Goal: Use online tool/utility: Utilize a website feature to perform a specific function

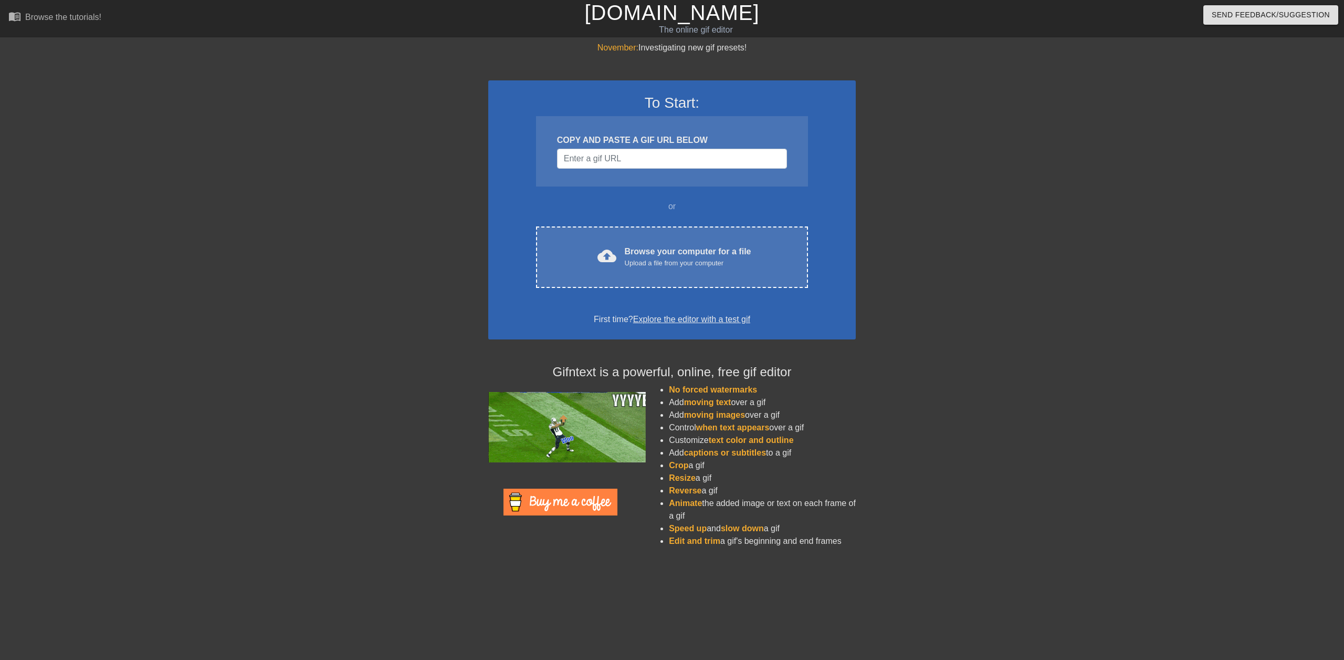
click at [70, 485] on div "November: Investigating new gif presets! To Start: COPY AND PASTE A GIF URL BEL…" at bounding box center [672, 298] width 1344 height 514
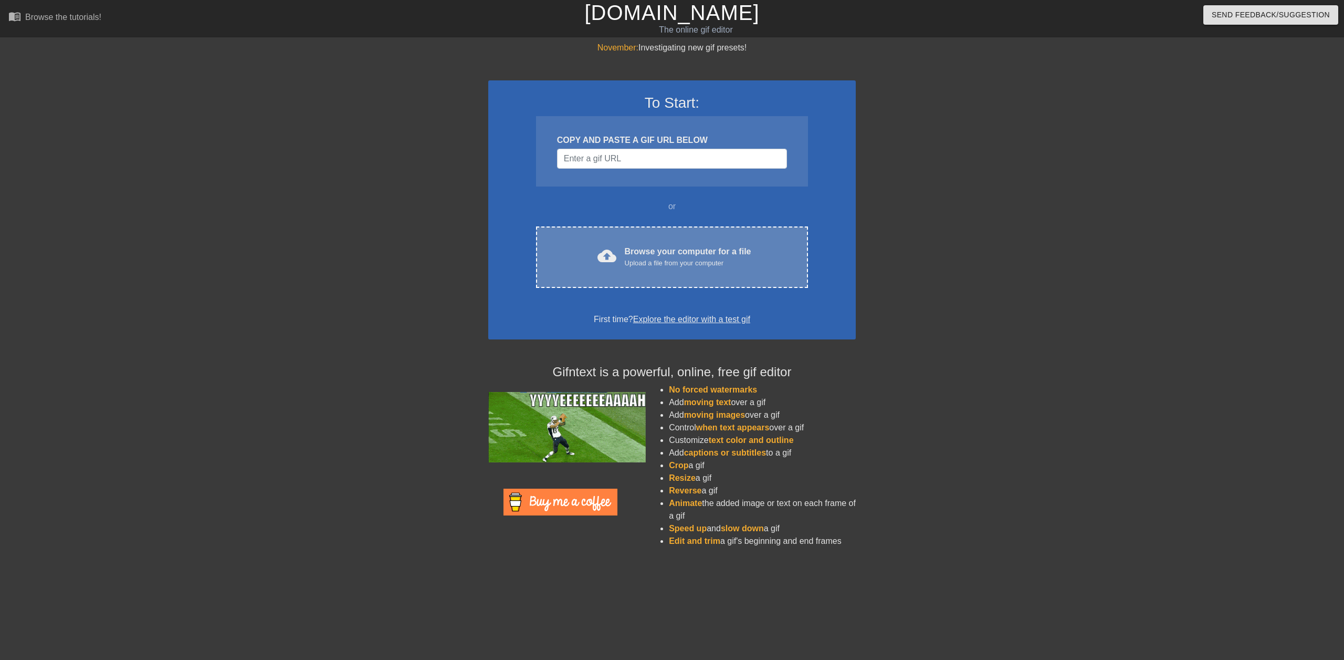
click at [615, 256] on span "cloud_upload" at bounding box center [607, 255] width 19 height 19
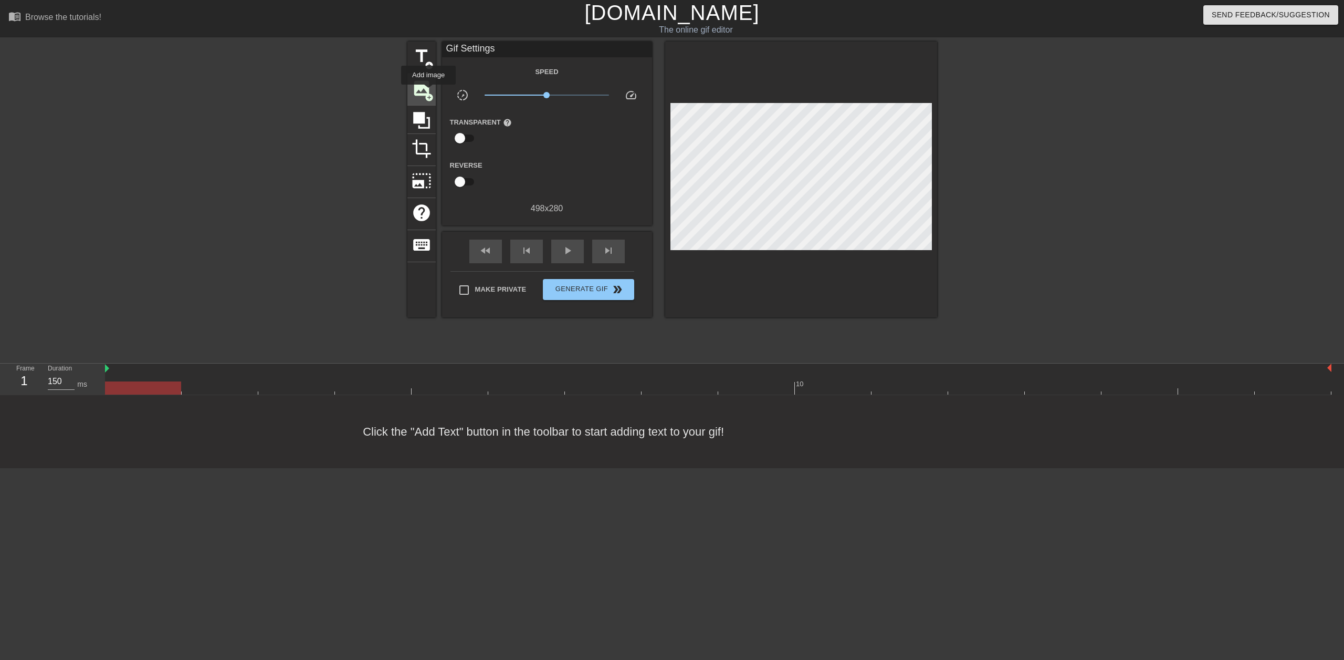
click at [429, 93] on span "add_circle" at bounding box center [429, 97] width 9 height 9
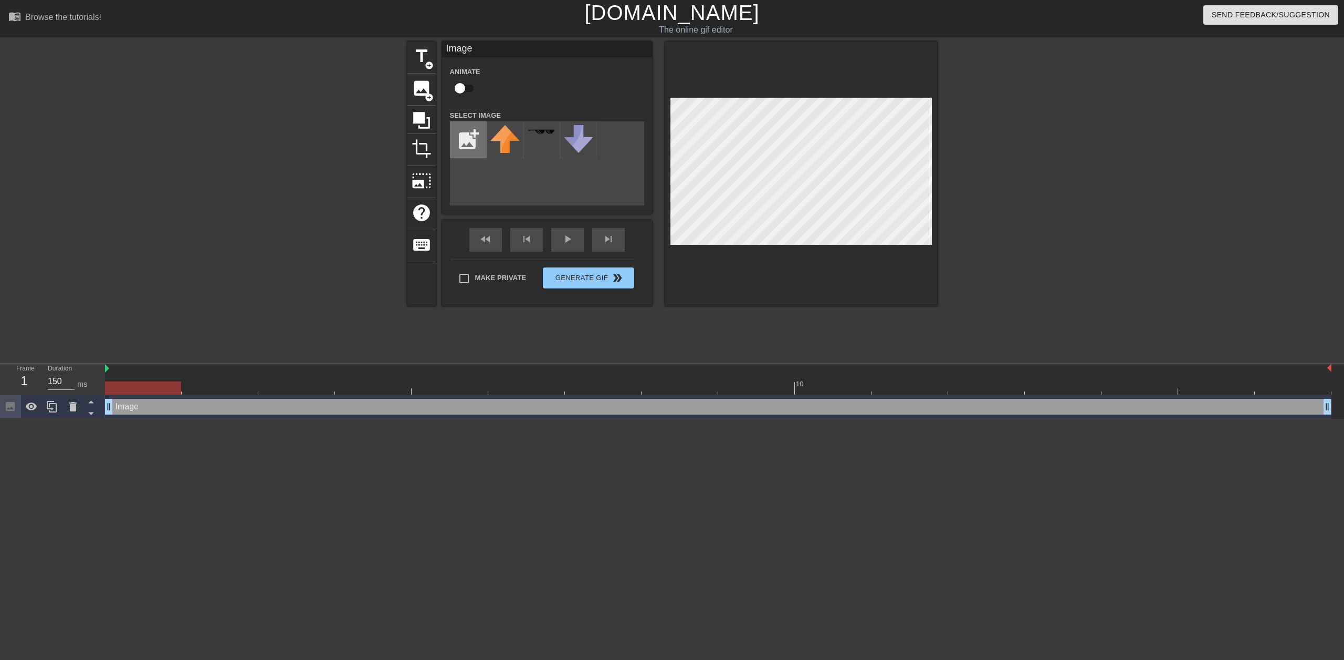
click at [477, 148] on input "file" at bounding box center [469, 140] width 36 height 36
type input "C:\fakepath\noFilter.png"
click at [653, 317] on div "title add_circle image add_circle crop photo_size_select_large help keyboard Im…" at bounding box center [673, 198] width 530 height 315
click at [541, 135] on img at bounding box center [541, 139] width 29 height 28
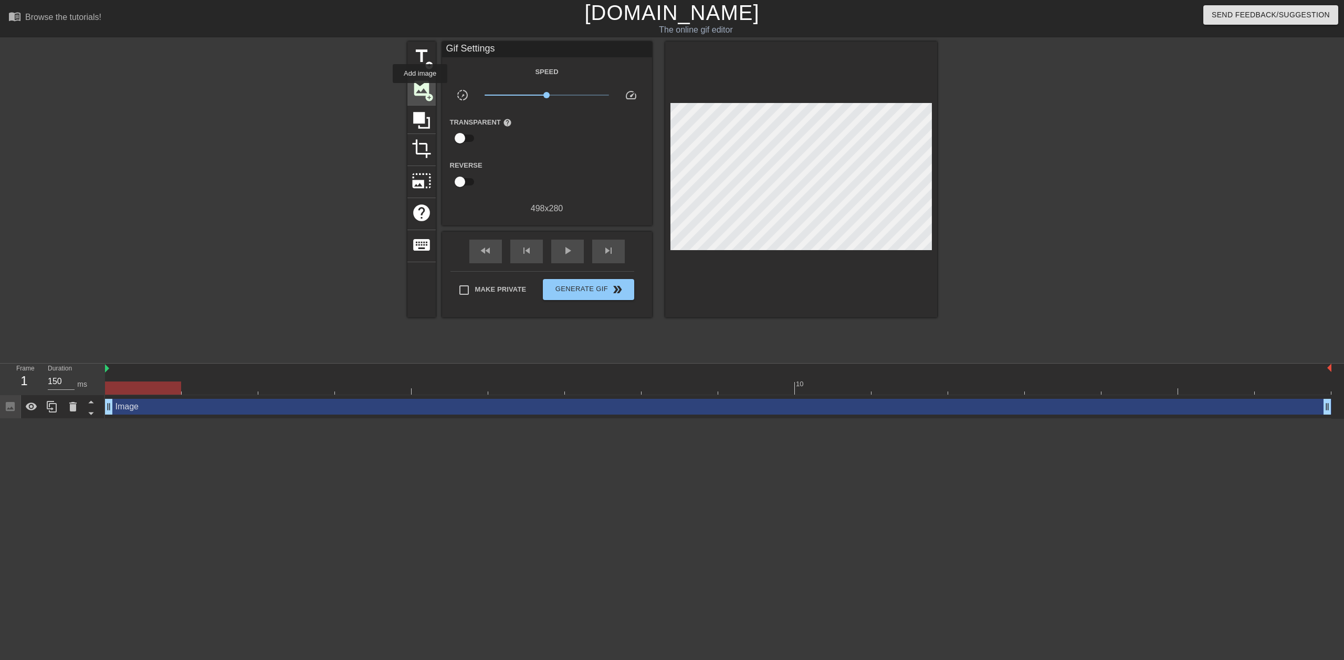
click at [420, 90] on span "image" at bounding box center [422, 88] width 20 height 20
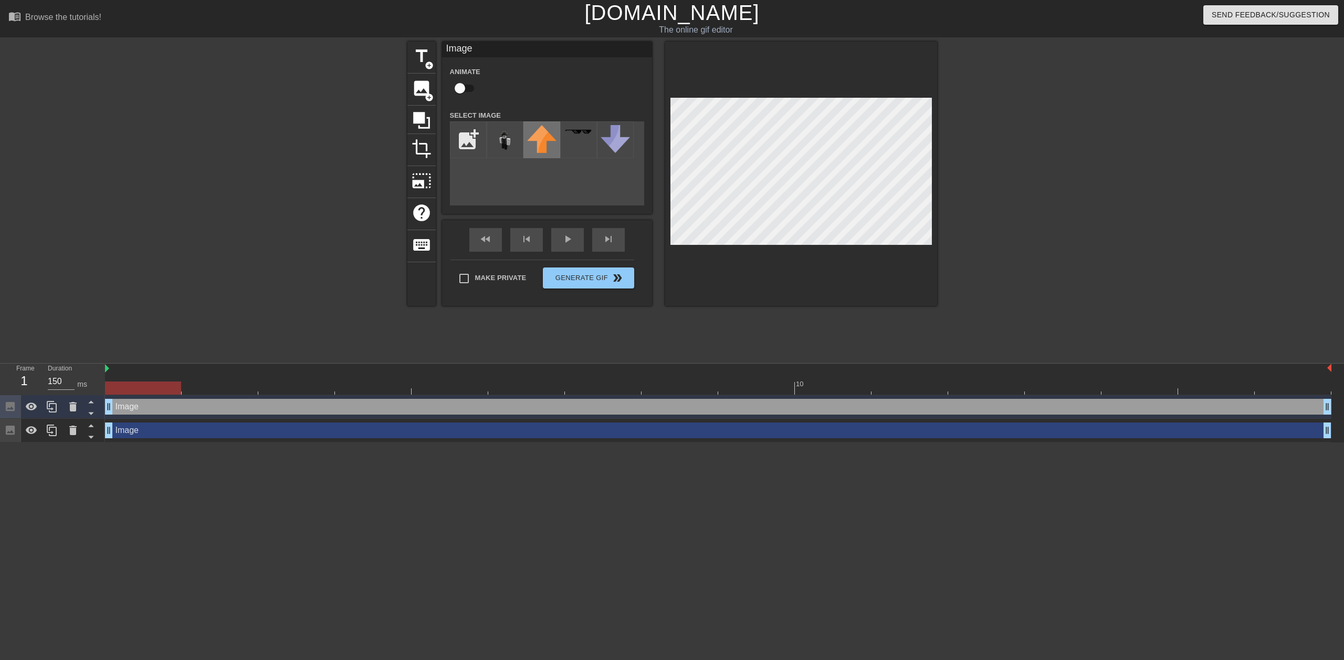
click at [545, 137] on img at bounding box center [541, 139] width 29 height 28
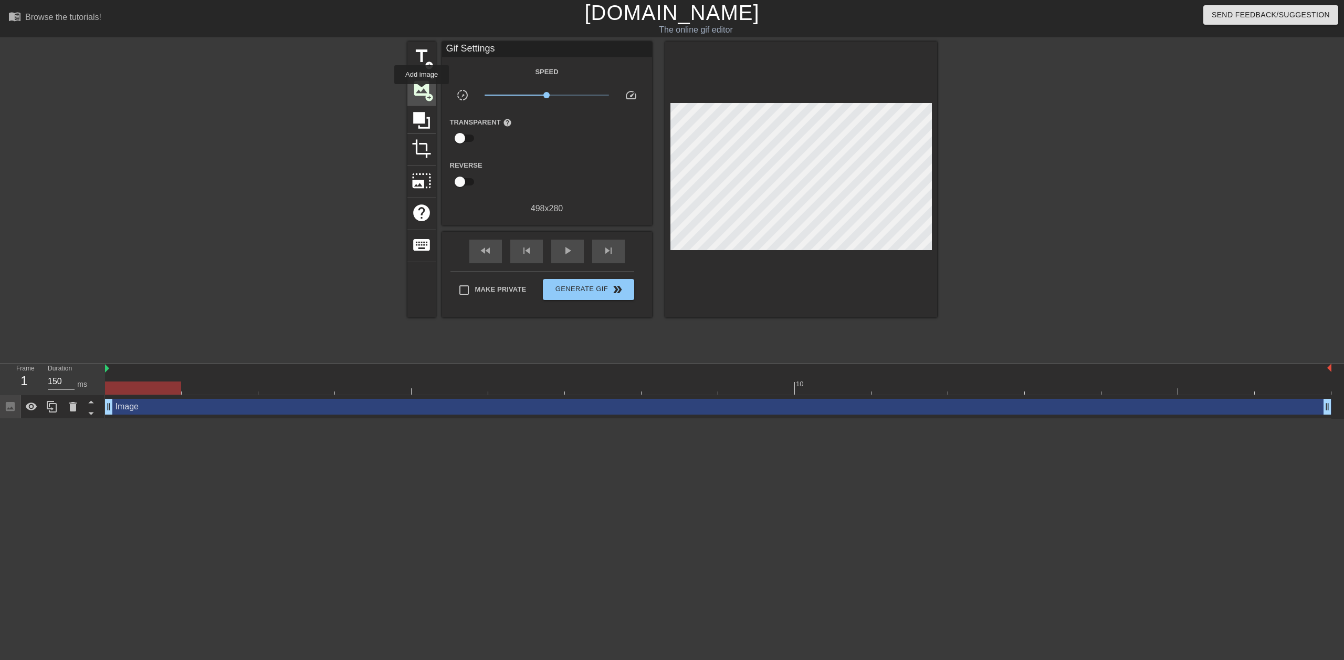
click at [422, 91] on span "image" at bounding box center [422, 88] width 20 height 20
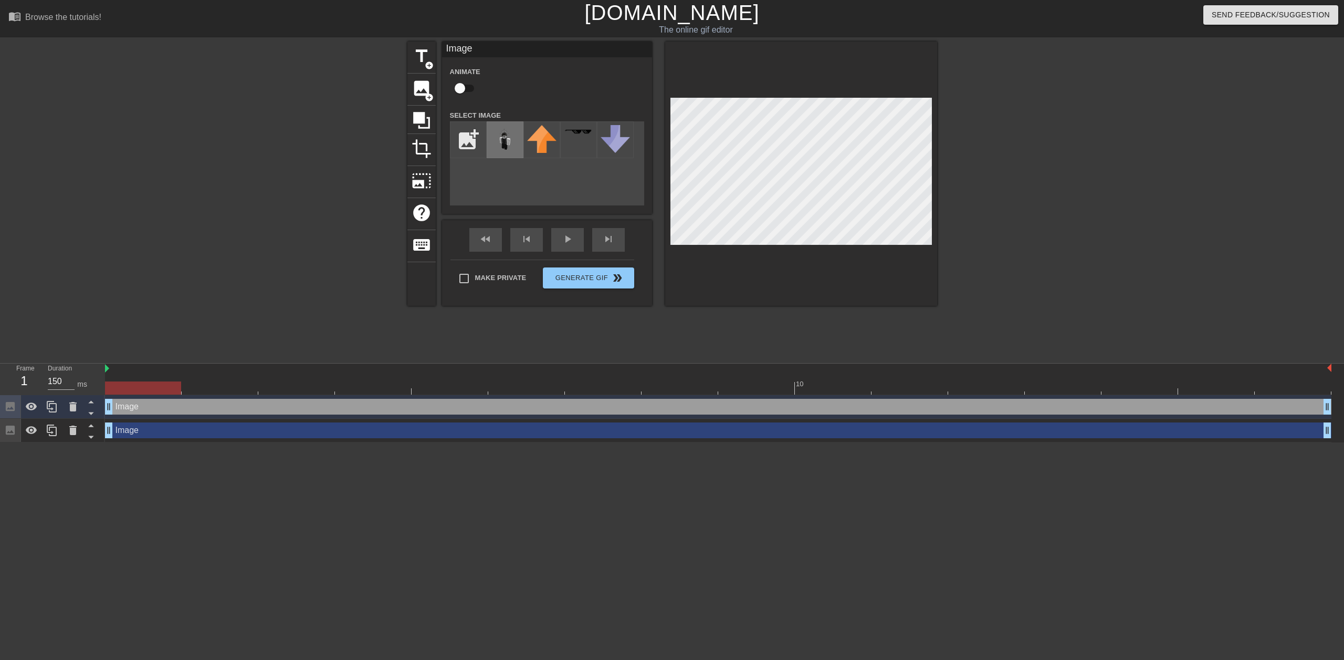
click at [508, 138] on img at bounding box center [505, 139] width 29 height 29
click at [929, 277] on div at bounding box center [801, 173] width 272 height 264
click at [925, 282] on div at bounding box center [801, 173] width 272 height 264
click at [816, 253] on div at bounding box center [801, 173] width 272 height 264
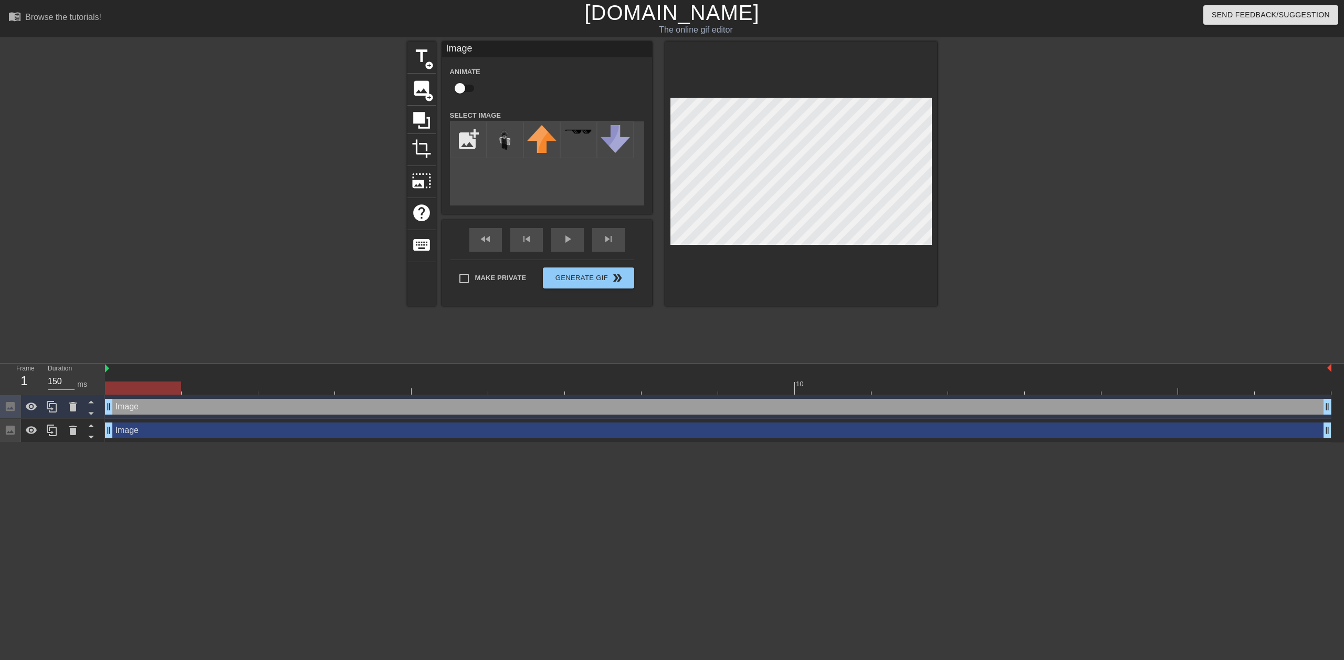
click at [654, 57] on div "title add_circle image add_circle crop photo_size_select_large help keyboard Im…" at bounding box center [673, 173] width 530 height 264
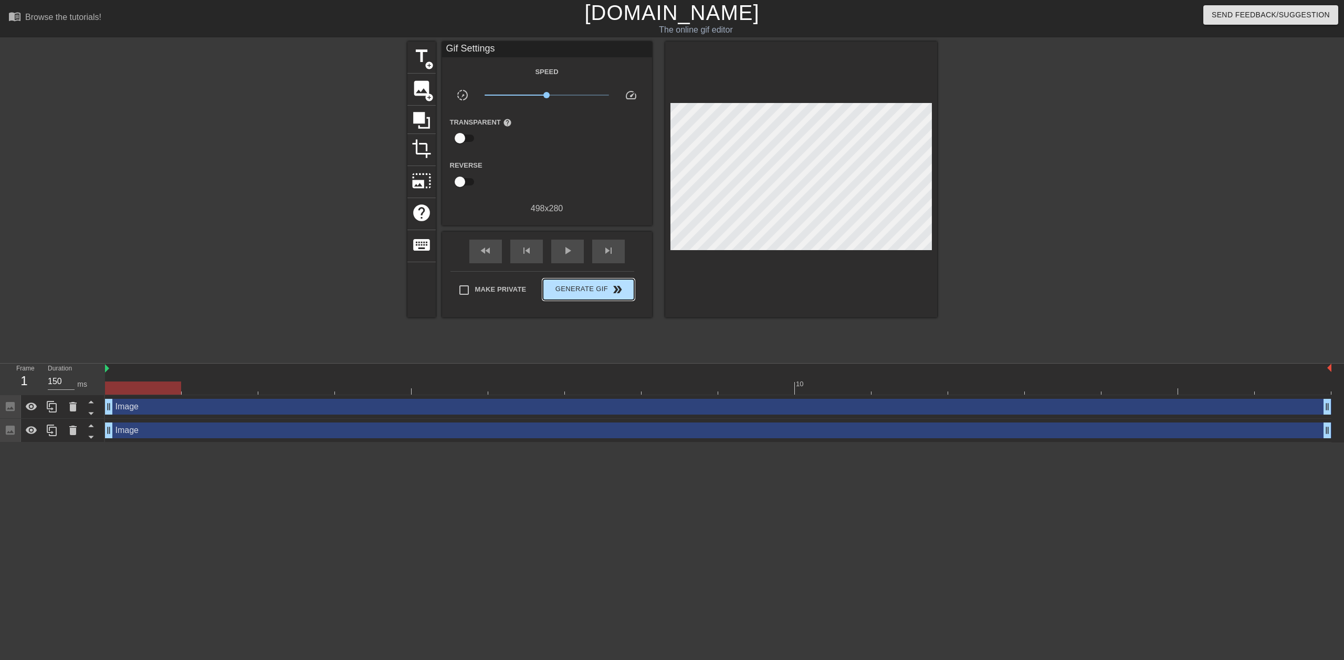
click at [600, 276] on div "Make Private Generate Gif double_arrow" at bounding box center [543, 291] width 184 height 41
drag, startPoint x: 546, startPoint y: 96, endPoint x: 525, endPoint y: 96, distance: 21.0
click at [525, 96] on span "x0.447" at bounding box center [525, 95] width 6 height 6
click at [461, 134] on input "checkbox" at bounding box center [460, 138] width 60 height 20
click at [461, 134] on input "checkbox" at bounding box center [470, 138] width 60 height 20
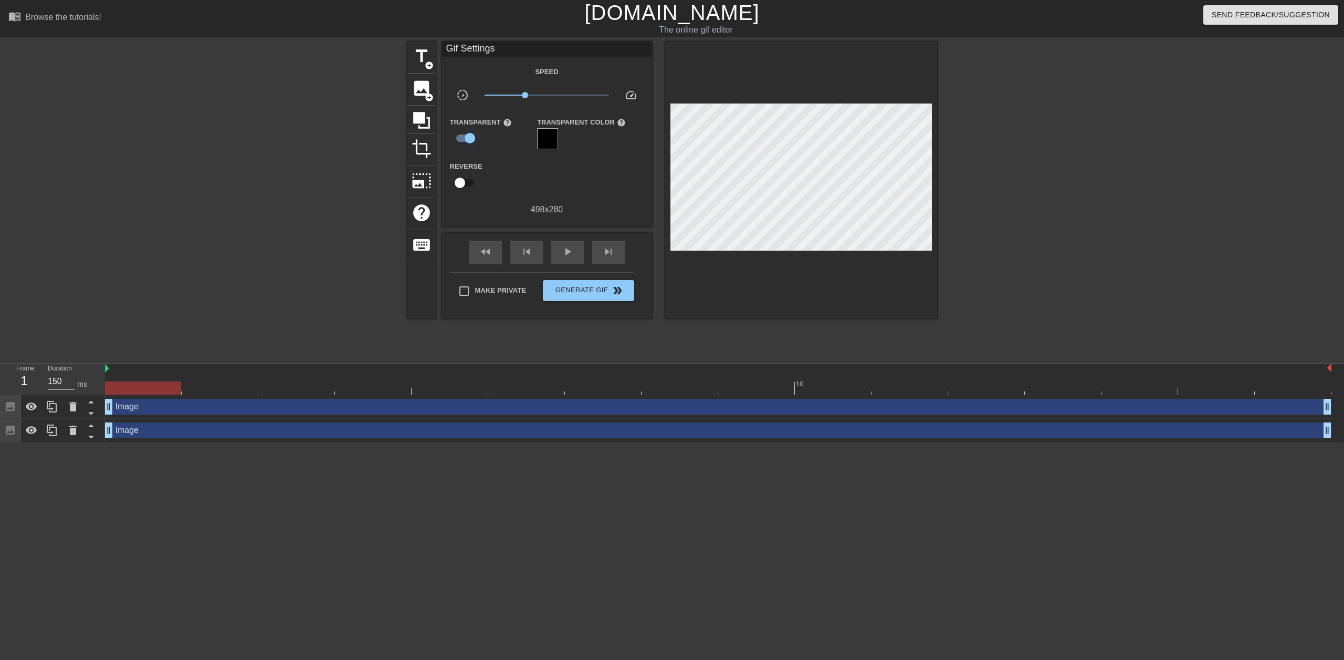
checkbox input "false"
drag, startPoint x: 526, startPoint y: 98, endPoint x: 545, endPoint y: 101, distance: 19.1
click at [545, 101] on span "x0.912" at bounding box center [547, 95] width 124 height 13
click at [568, 253] on span "play_arrow" at bounding box center [567, 250] width 13 height 13
click at [543, 97] on span "x0.851" at bounding box center [542, 95] width 6 height 6
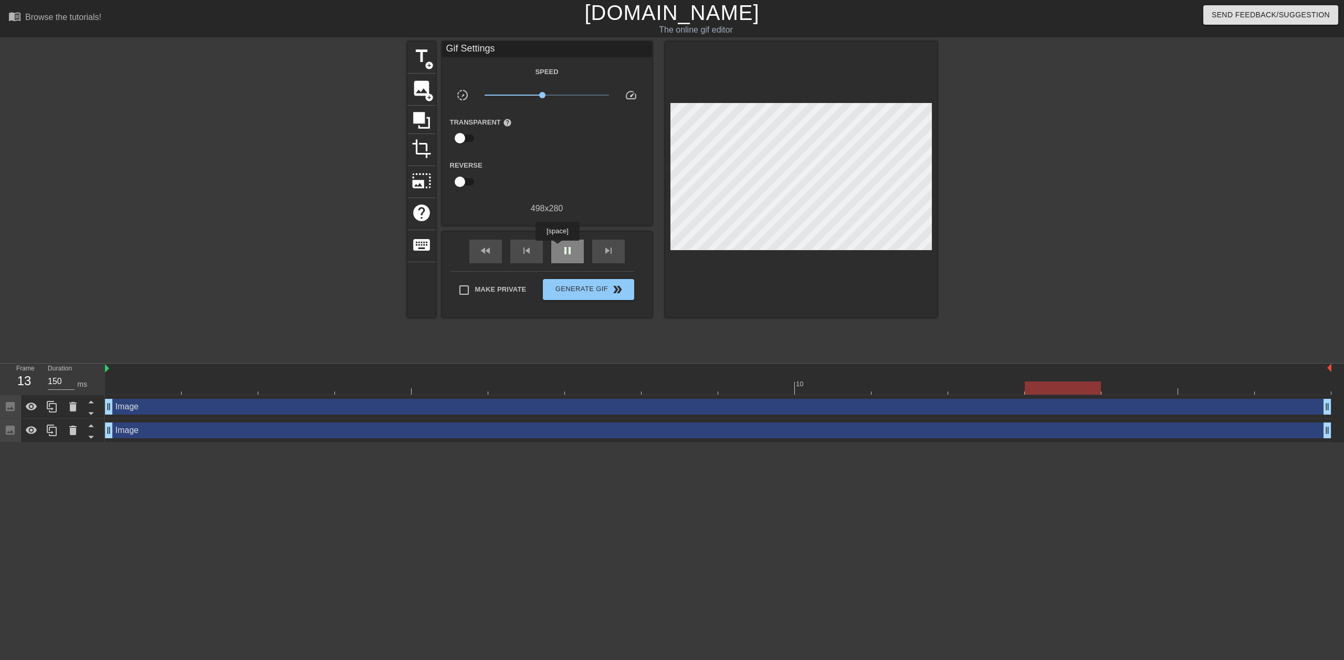
click at [558, 248] on div "pause" at bounding box center [567, 251] width 33 height 24
click at [558, 248] on div "play_arrow" at bounding box center [567, 251] width 33 height 24
click at [577, 285] on span "Generate Gif double_arrow" at bounding box center [588, 289] width 82 height 13
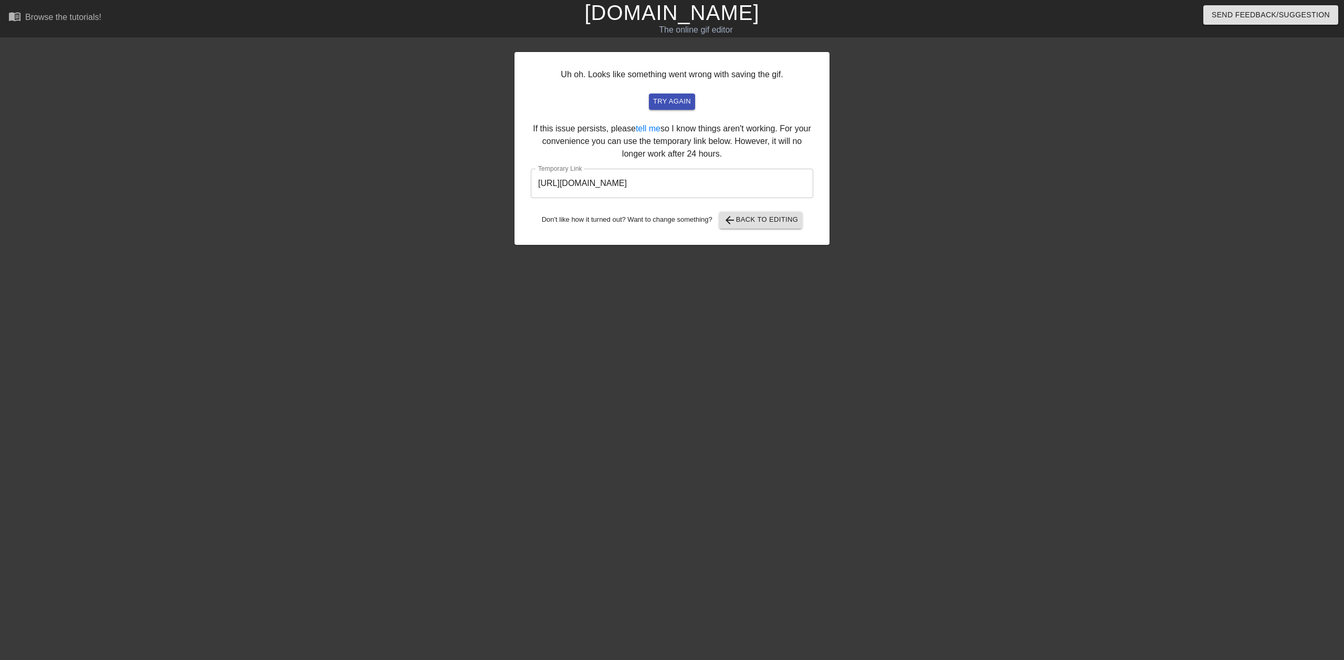
click at [732, 181] on input "[URL][DOMAIN_NAME]" at bounding box center [672, 183] width 283 height 29
click at [783, 181] on input "[URL][DOMAIN_NAME]" at bounding box center [672, 183] width 283 height 29
drag, startPoint x: 784, startPoint y: 182, endPoint x: 535, endPoint y: 192, distance: 249.6
click at [535, 192] on input "[URL][DOMAIN_NAME]" at bounding box center [672, 183] width 283 height 29
